Goal: Information Seeking & Learning: Find contact information

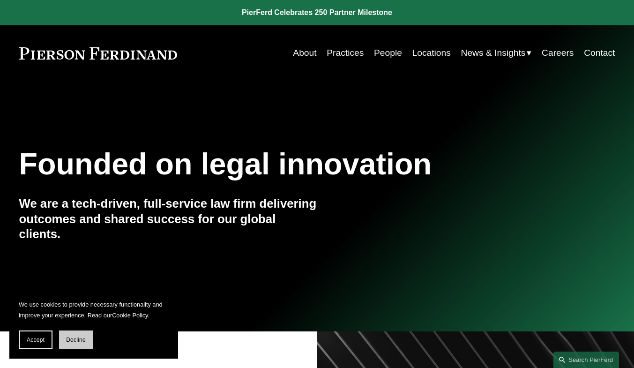
click at [82, 340] on span "Decline" at bounding box center [76, 339] width 20 height 7
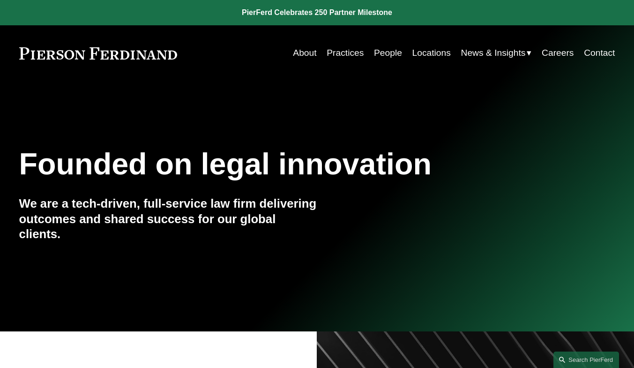
click at [304, 53] on link "About" at bounding box center [304, 53] width 23 height 18
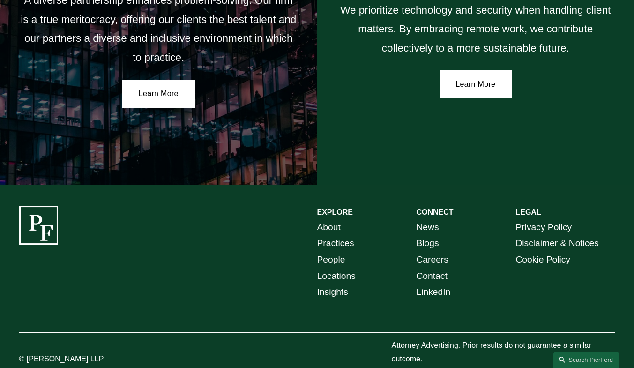
scroll to position [1583, 0]
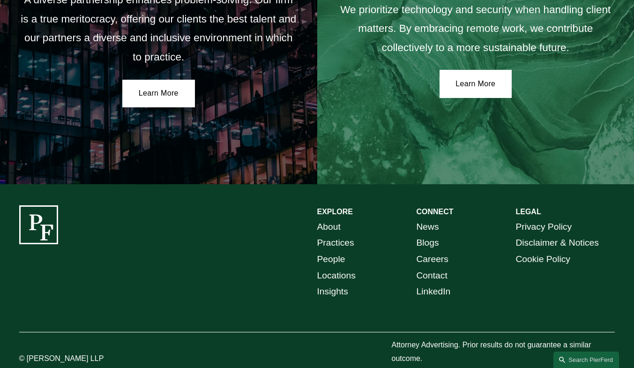
click at [337, 246] on link "Practices" at bounding box center [335, 243] width 37 height 16
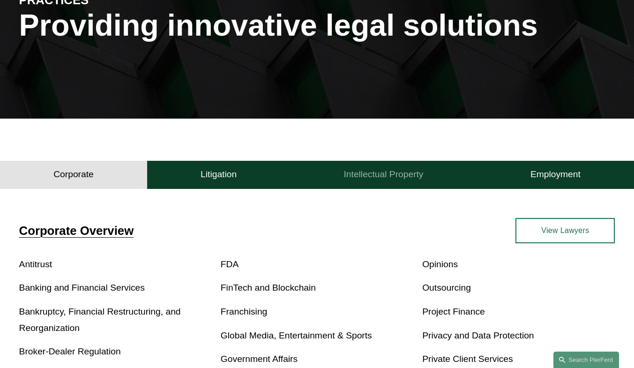
scroll to position [133, 0]
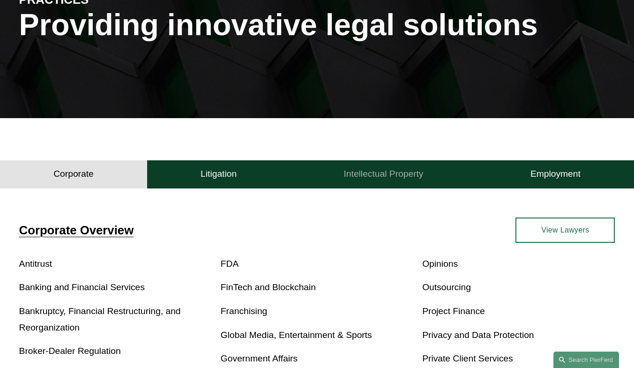
click at [397, 179] on h4 "Intellectual Property" at bounding box center [384, 173] width 80 height 11
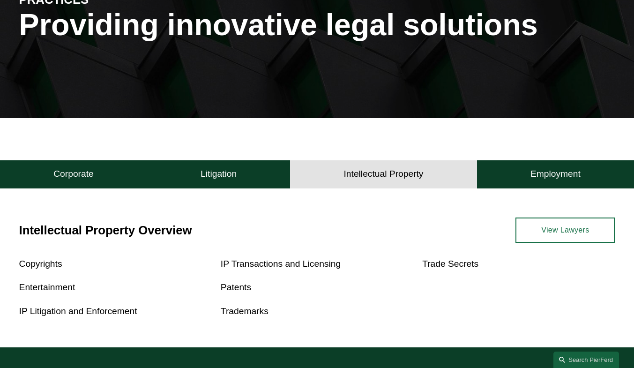
click at [125, 316] on link "IP Litigation and Enforcement" at bounding box center [78, 311] width 118 height 10
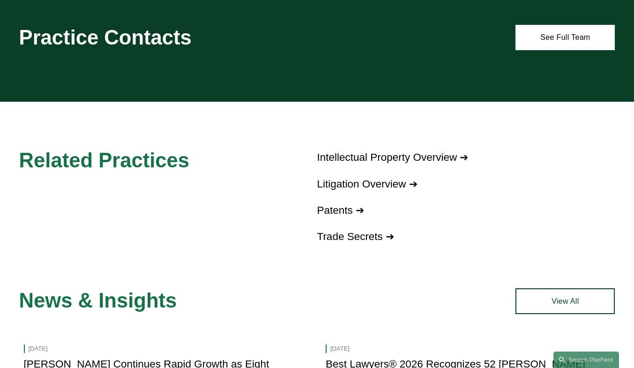
scroll to position [835, 0]
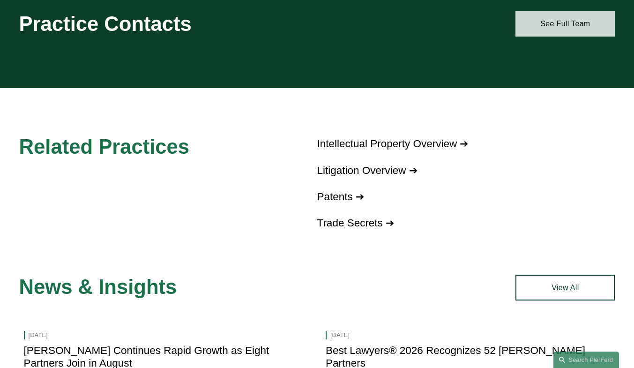
click at [572, 11] on link "See Full Team" at bounding box center [564, 24] width 99 height 26
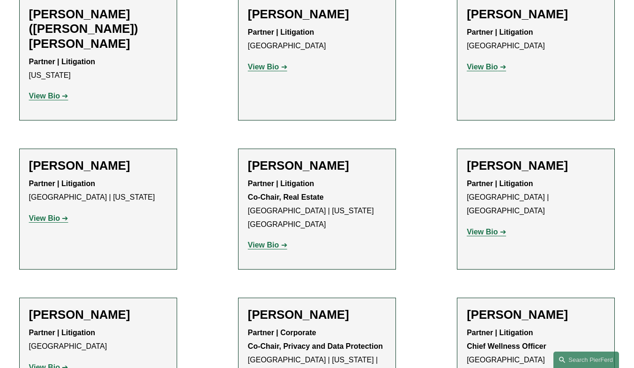
scroll to position [515, 0]
click at [56, 215] on strong "View Bio" at bounding box center [44, 219] width 31 height 8
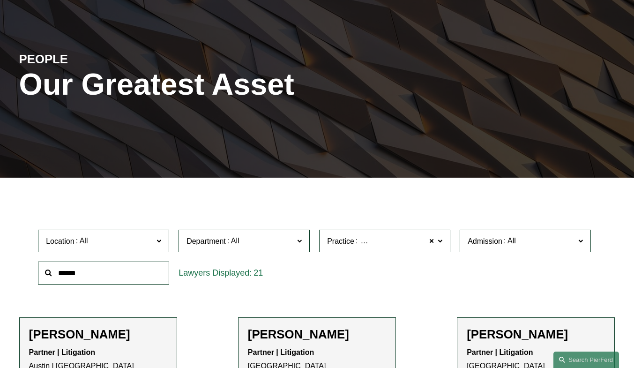
scroll to position [73, 0]
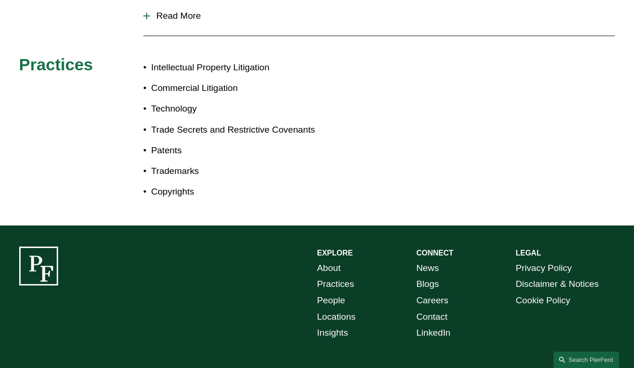
scroll to position [488, 0]
